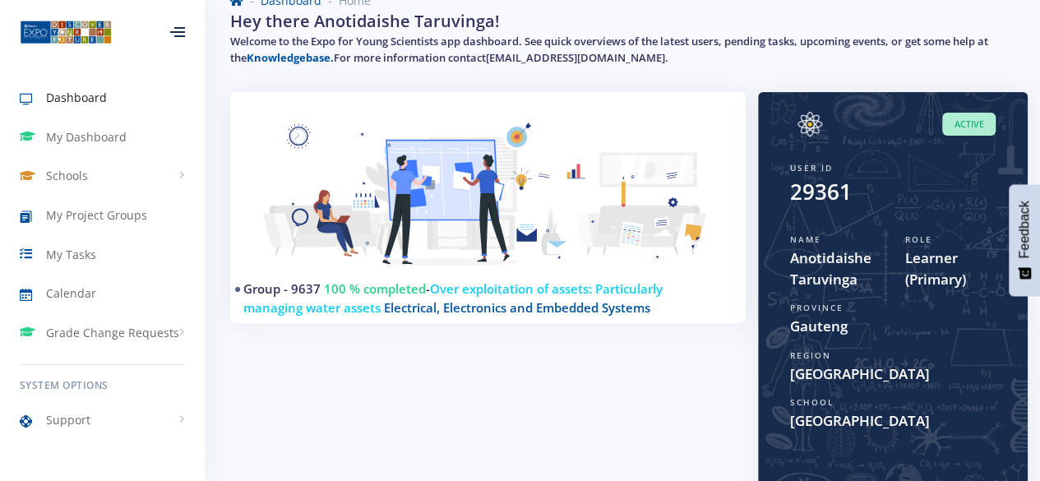
click at [497, 287] on span "Over exploitation of assets: Particularly managing water assets" at bounding box center [452, 297] width 419 height 35
click at [76, 141] on span "My Dashboard" at bounding box center [86, 136] width 81 height 17
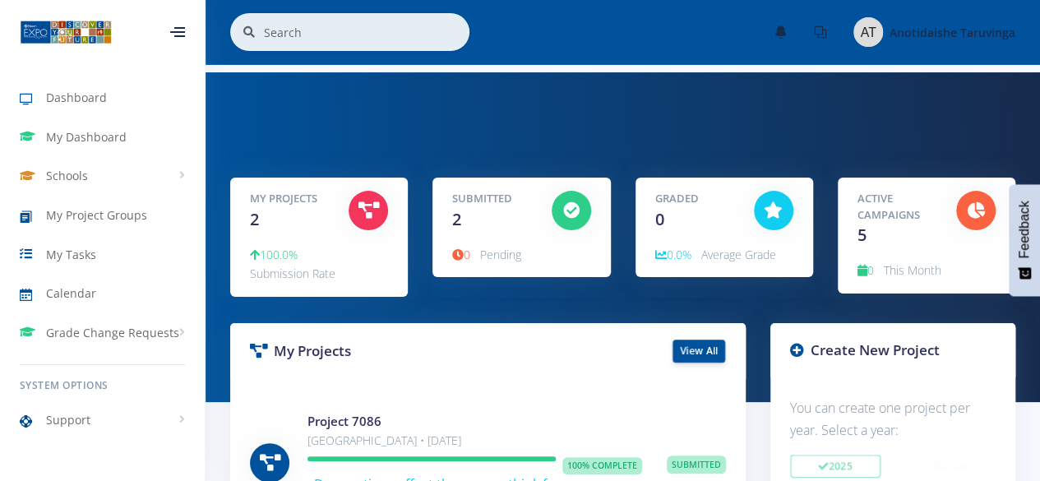
click at [683, 257] on span "0.0%" at bounding box center [673, 255] width 36 height 16
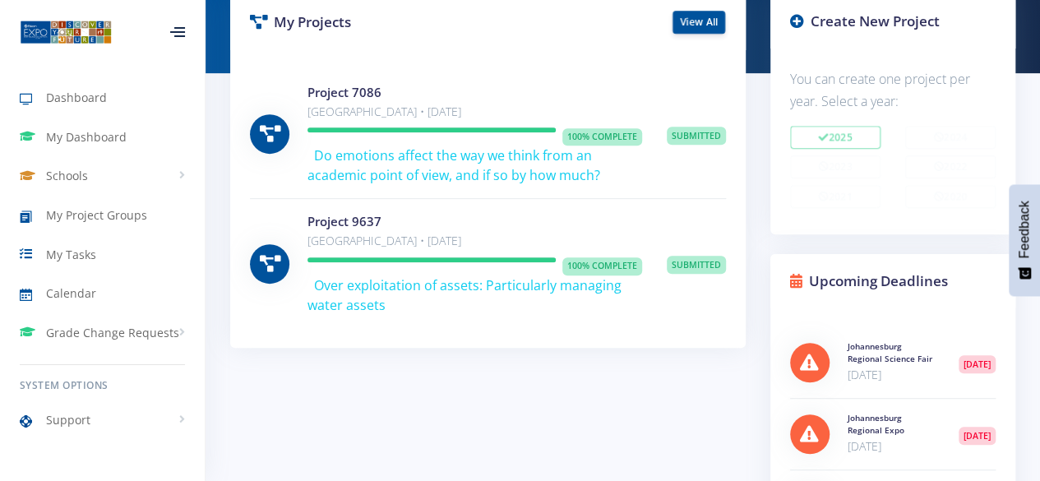
scroll to position [337, 0]
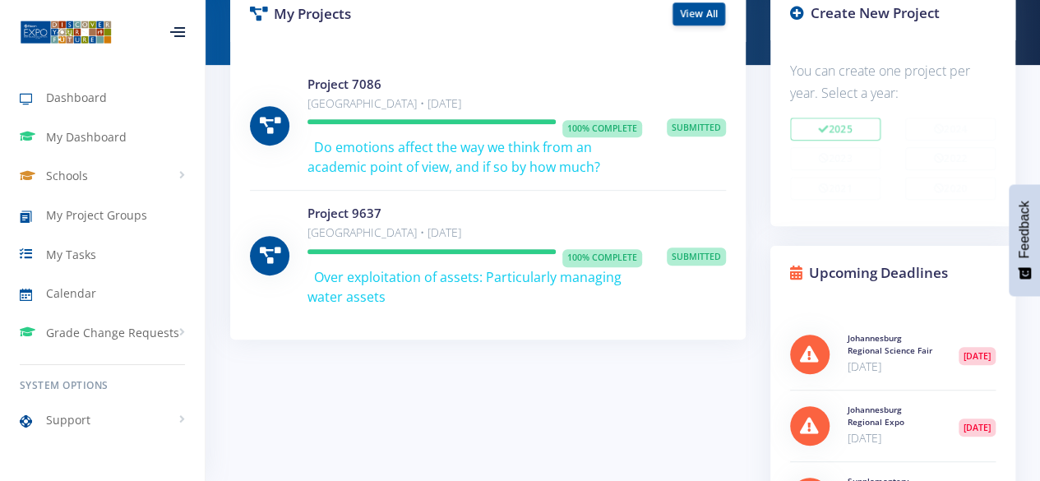
click at [451, 282] on span "Over exploitation of assets: Particularly managing water assets" at bounding box center [464, 287] width 314 height 38
click at [312, 214] on link "Project 9637" at bounding box center [344, 213] width 74 height 16
